Goal: Contribute content: Contribute content

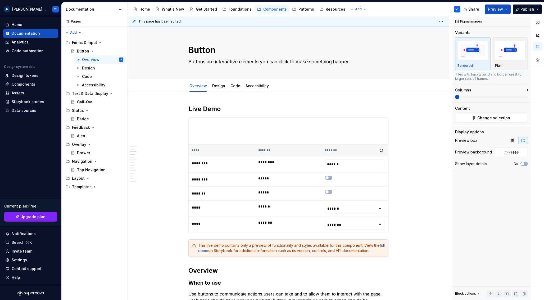
scroll to position [315, 0]
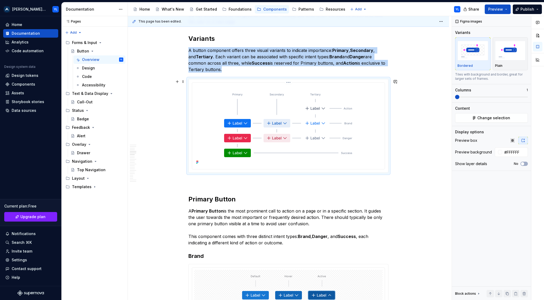
click at [287, 82] on html "[PERSON_NAME] Design System YL Home Documentation Analytics Code automation Des…" at bounding box center [272, 150] width 544 height 300
click at [303, 111] on div "Update Figma image" at bounding box center [317, 110] width 44 height 5
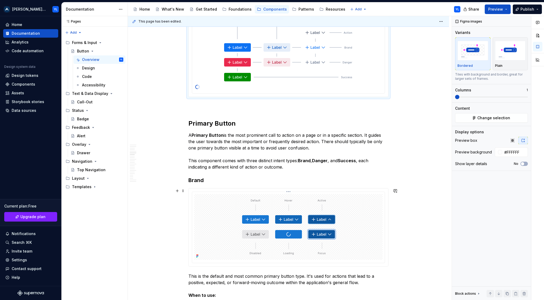
scroll to position [390, 0]
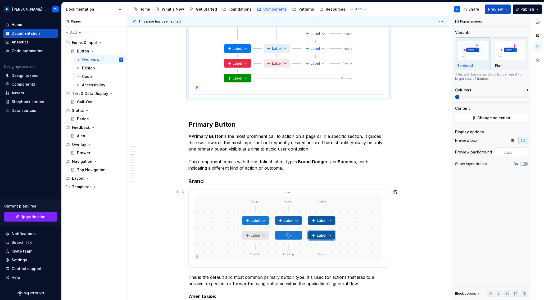
click at [290, 192] on html "[PERSON_NAME] Design System YL Home Documentation Analytics Code automation Des…" at bounding box center [272, 150] width 544 height 300
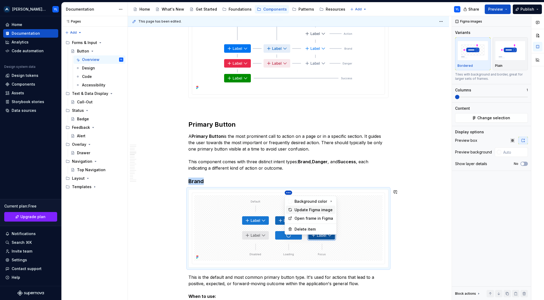
click at [299, 208] on div "Update Figma image" at bounding box center [314, 209] width 39 height 5
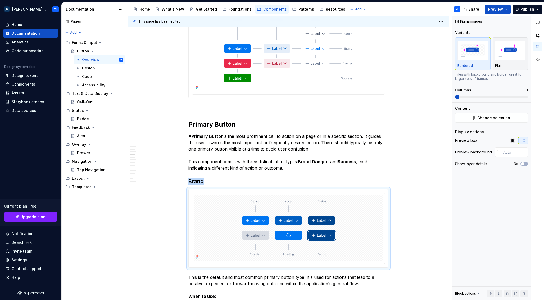
type textarea "*"
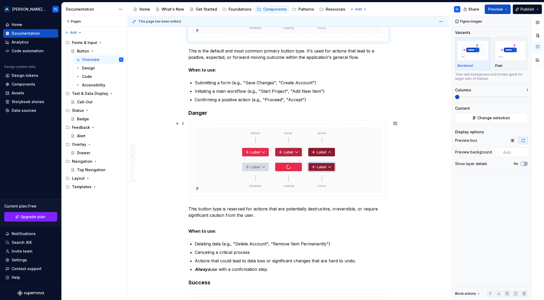
scroll to position [619, 0]
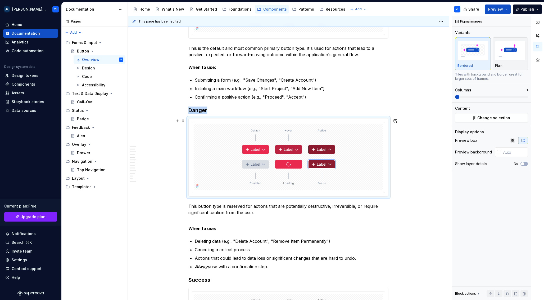
click at [289, 120] on div at bounding box center [289, 157] width 200 height 78
click at [288, 122] on html "[PERSON_NAME] Design System YL Home Documentation Analytics Code automation Des…" at bounding box center [272, 150] width 544 height 300
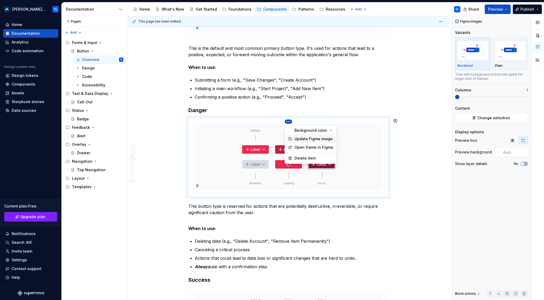
click at [297, 141] on div "Update Figma image" at bounding box center [314, 138] width 39 height 5
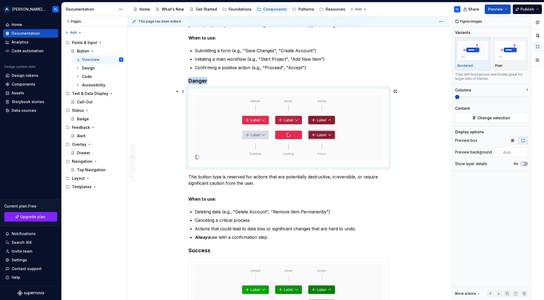
scroll to position [718, 0]
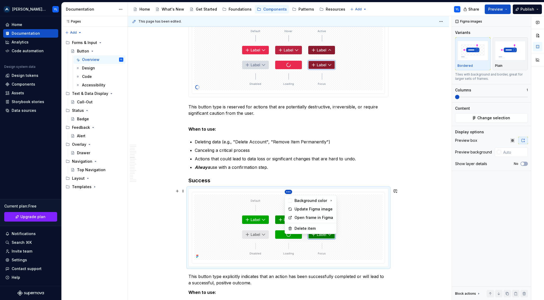
click at [289, 192] on html "[PERSON_NAME] Design System YL Home Documentation Analytics Code automation Des…" at bounding box center [272, 150] width 544 height 300
click at [294, 206] on div "Update Figma image" at bounding box center [310, 209] width 49 height 8
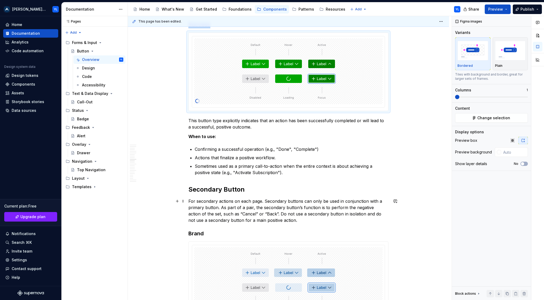
scroll to position [967, 0]
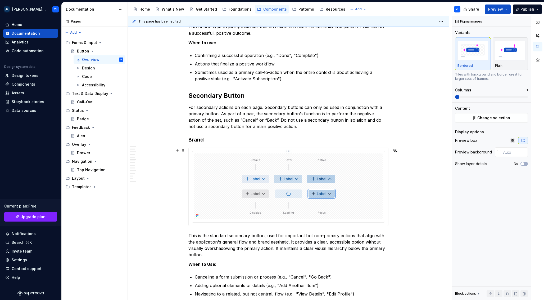
click at [289, 151] on html "[PERSON_NAME] Design System YL Home Documentation Analytics Code automation Des…" at bounding box center [272, 150] width 544 height 300
click at [296, 167] on div "Update Figma image" at bounding box center [314, 167] width 39 height 5
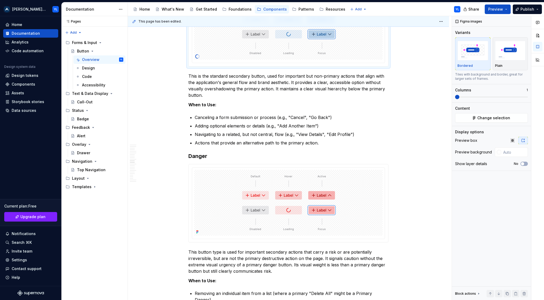
scroll to position [1129, 0]
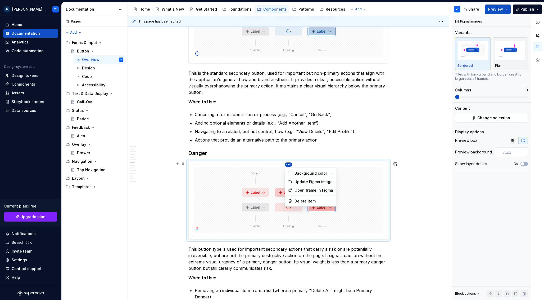
click at [288, 164] on html "[PERSON_NAME] Design System YL Home Documentation Analytics Code automation Des…" at bounding box center [272, 150] width 544 height 300
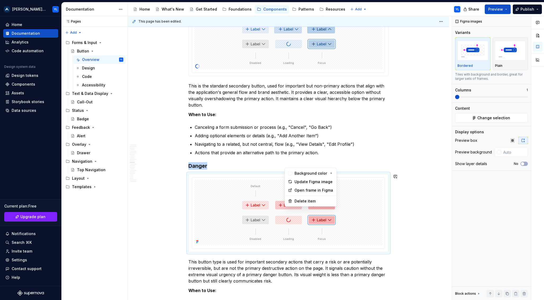
click at [297, 183] on div "Background color Update Figma image Open frame in Figma Delete item" at bounding box center [311, 187] width 52 height 39
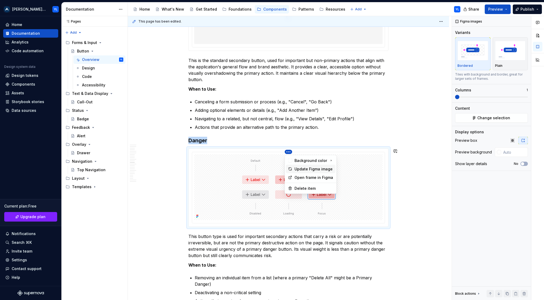
click at [299, 169] on div "Update Figma image" at bounding box center [314, 168] width 39 height 5
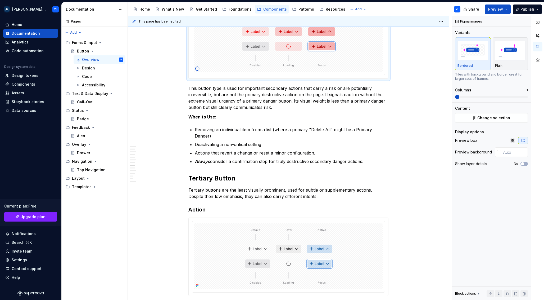
scroll to position [1283, 0]
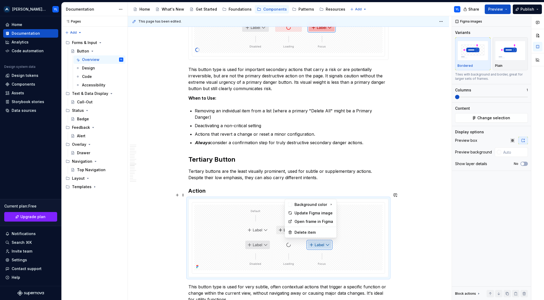
click at [289, 195] on html "[PERSON_NAME] Design System YL Home Documentation Analytics Code automation Des…" at bounding box center [272, 150] width 544 height 300
click at [305, 211] on div "Update Figma image" at bounding box center [314, 212] width 39 height 5
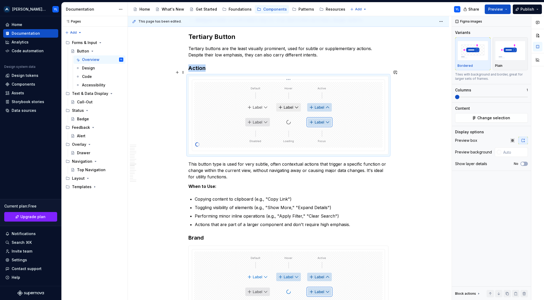
scroll to position [1443, 0]
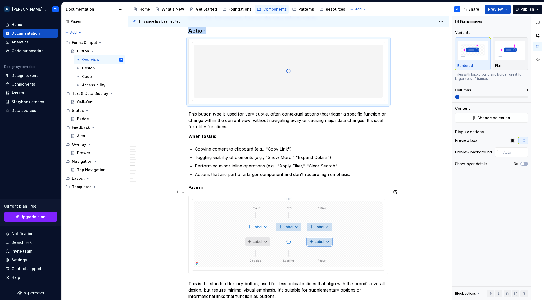
click at [289, 192] on html "[PERSON_NAME] Design System YL Home Documentation Analytics Code automation Des…" at bounding box center [272, 150] width 544 height 300
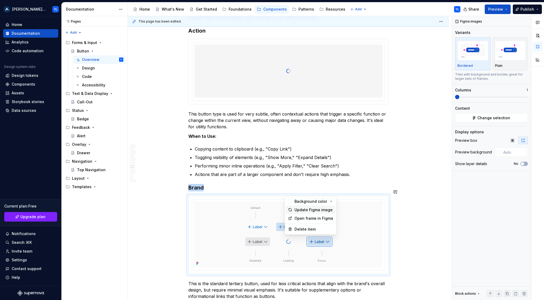
click at [301, 207] on div "Update Figma image" at bounding box center [314, 209] width 39 height 5
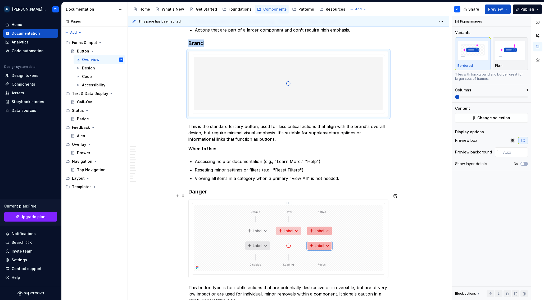
scroll to position [1626, 0]
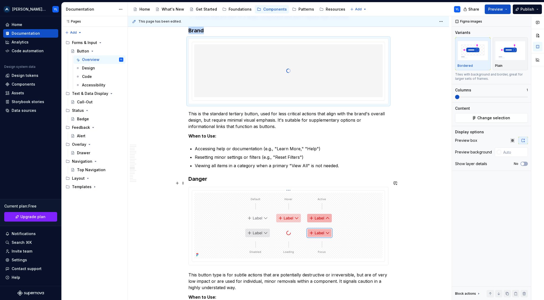
click at [289, 184] on html "[PERSON_NAME] Design System YL Home Documentation Analytics Code automation Des…" at bounding box center [272, 150] width 544 height 300
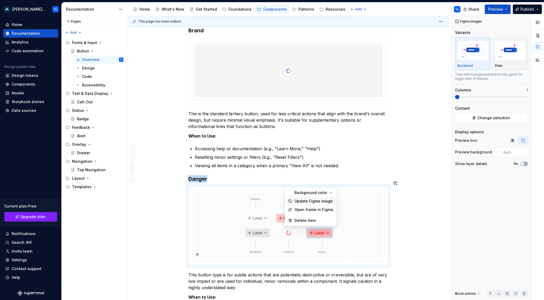
click at [303, 200] on div "Update Figma image" at bounding box center [314, 200] width 39 height 5
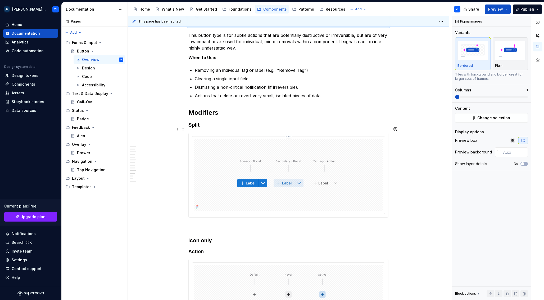
scroll to position [1873, 0]
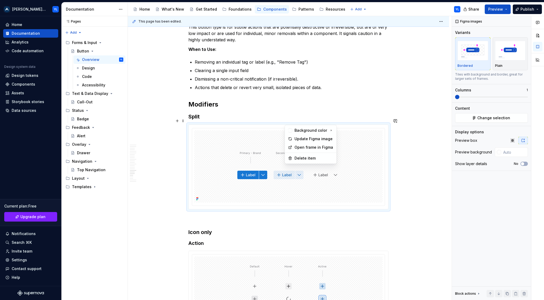
click at [287, 121] on html "[PERSON_NAME] Design System YL Home Documentation Analytics Code automation Des…" at bounding box center [272, 150] width 544 height 300
click at [298, 137] on div "Update Figma image" at bounding box center [314, 138] width 39 height 5
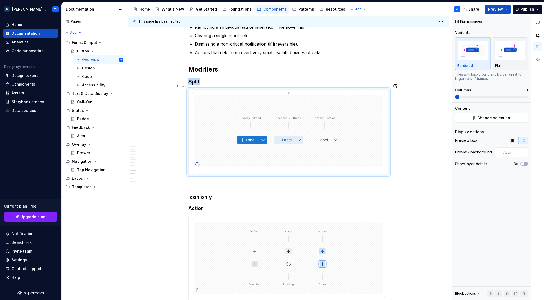
scroll to position [1971, 0]
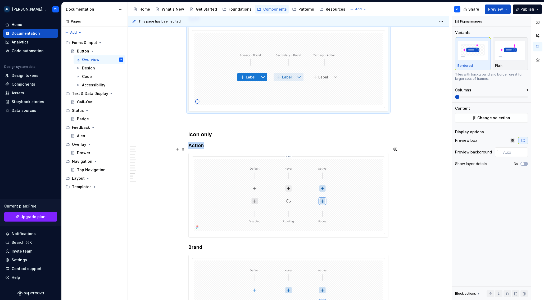
click at [288, 149] on html "[PERSON_NAME] Design System YL Home Documentation Analytics Code automation Des…" at bounding box center [272, 150] width 544 height 300
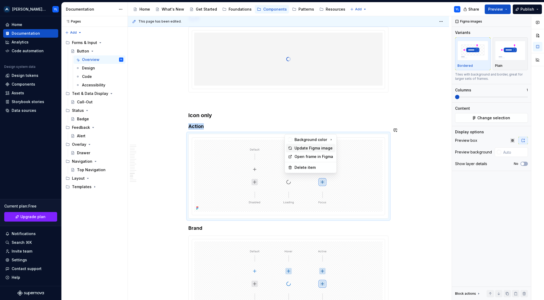
click at [305, 147] on div "Update Figma image" at bounding box center [314, 147] width 39 height 5
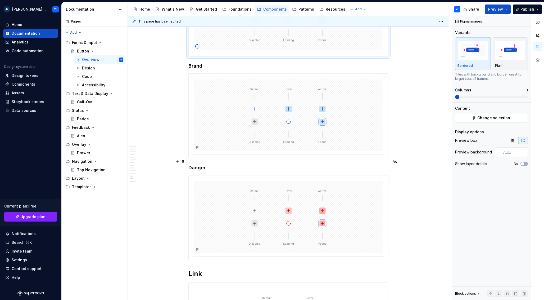
scroll to position [2158, 0]
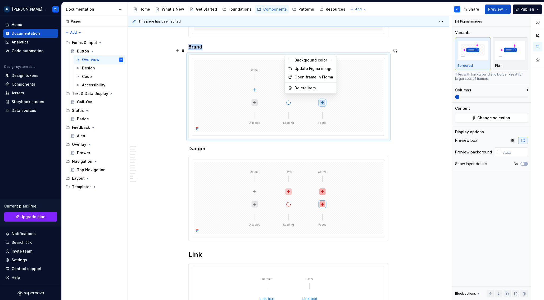
click at [289, 51] on html "[PERSON_NAME] Design System YL Home Documentation Analytics Code automation Des…" at bounding box center [272, 150] width 544 height 300
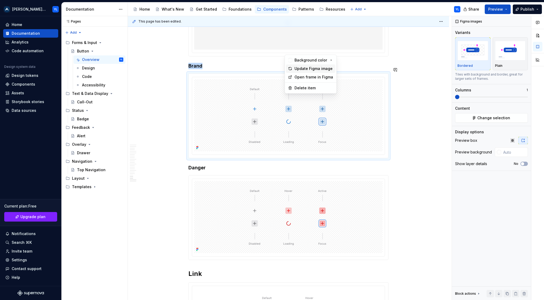
scroll to position [2177, 0]
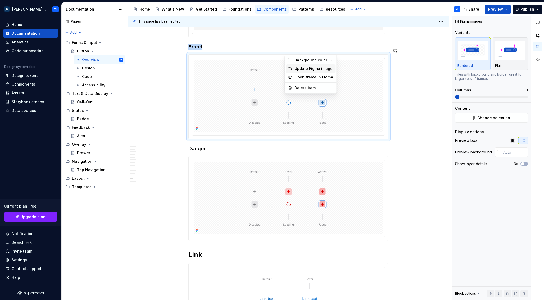
click at [299, 69] on div "Update Figma image" at bounding box center [314, 68] width 39 height 5
click at [289, 153] on html "[PERSON_NAME] Design System YL Home Documentation Analytics Code automation Des…" at bounding box center [272, 150] width 544 height 300
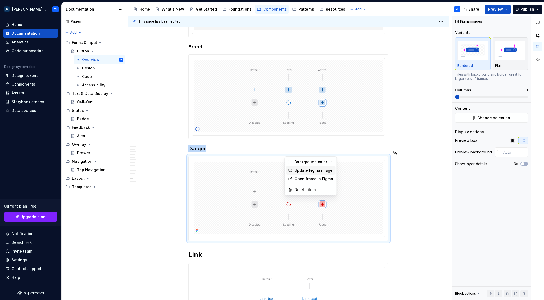
click at [296, 168] on div "Update Figma image" at bounding box center [314, 170] width 39 height 5
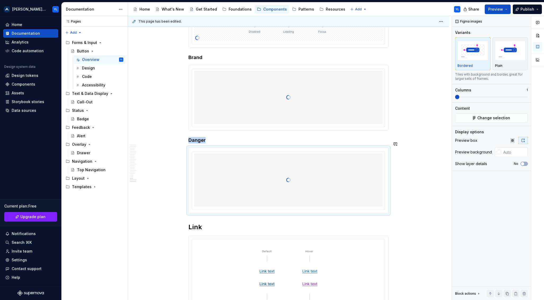
scroll to position [2285, 0]
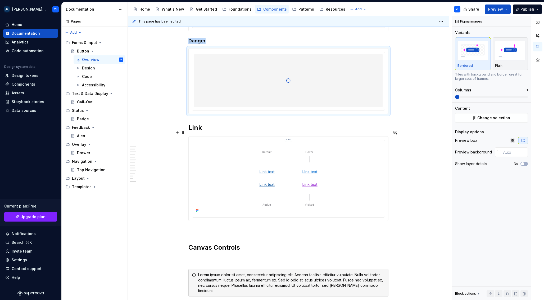
type input "#FFFFFF"
click at [288, 133] on html "[PERSON_NAME] Design System YL Home Documentation Analytics Code automation Des…" at bounding box center [272, 150] width 544 height 300
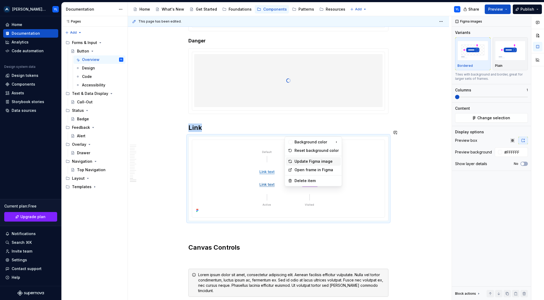
click at [303, 162] on div "Update Figma image" at bounding box center [317, 161] width 44 height 5
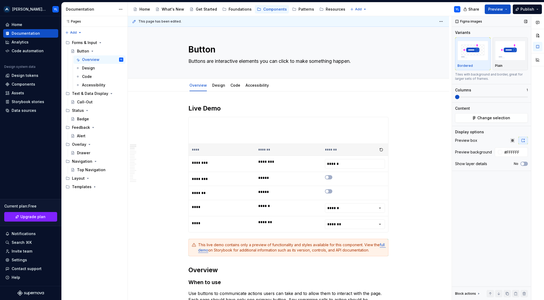
scroll to position [0, 0]
click at [502, 6] on button "Preview" at bounding box center [498, 9] width 26 height 10
click at [524, 8] on span "Publish" at bounding box center [528, 9] width 14 height 5
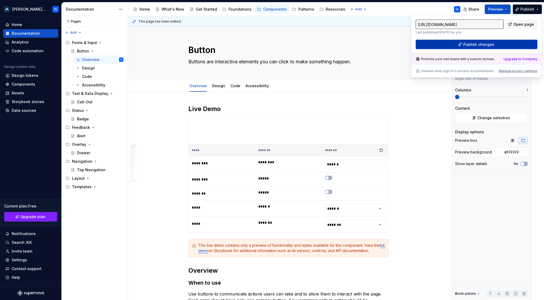
click at [487, 42] on span "Publish changes" at bounding box center [478, 44] width 31 height 5
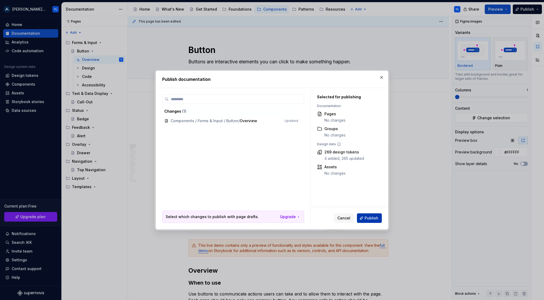
click at [370, 219] on span "Publish" at bounding box center [372, 217] width 14 height 5
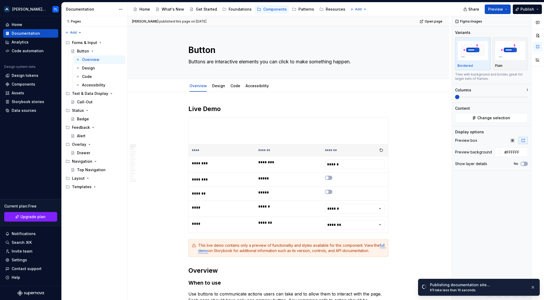
type textarea "*"
